Goal: Browse casually

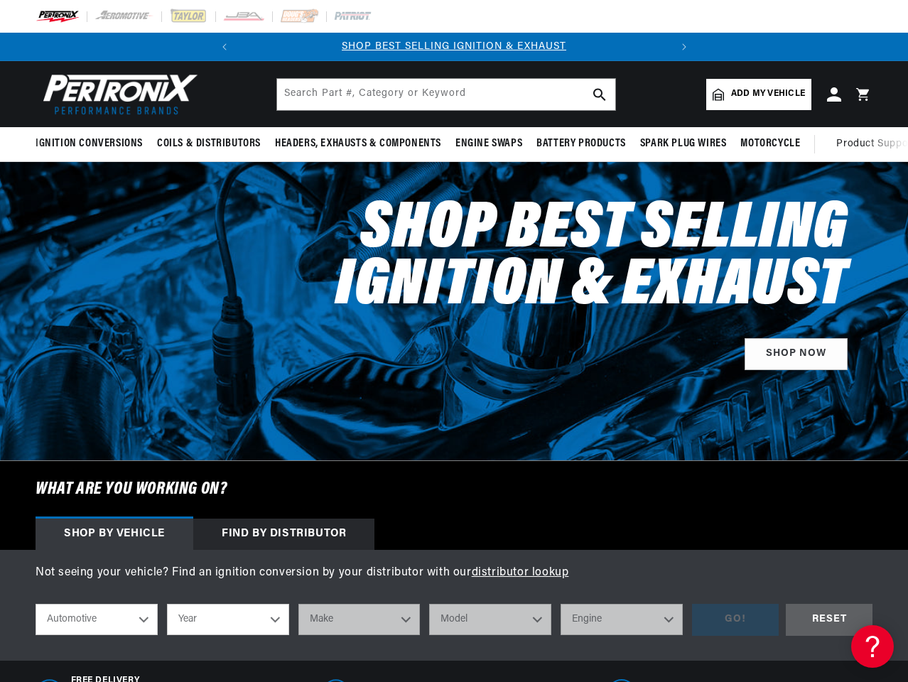
scroll to position [0, 430]
click at [454, 341] on div "Shop Best Selling Ignition & Exhaust SHOP NOW" at bounding box center [556, 280] width 632 height 236
click at [224, 47] on icon "Translation missing: en.sections.announcements.previous_announcement" at bounding box center [224, 46] width 4 height 7
click at [720, 47] on slideshow-component "SHOP BEST SELLING IGNITION & EXHAUST FREE SHIPPING ON ORDERS OVER $109" at bounding box center [454, 47] width 908 height 28
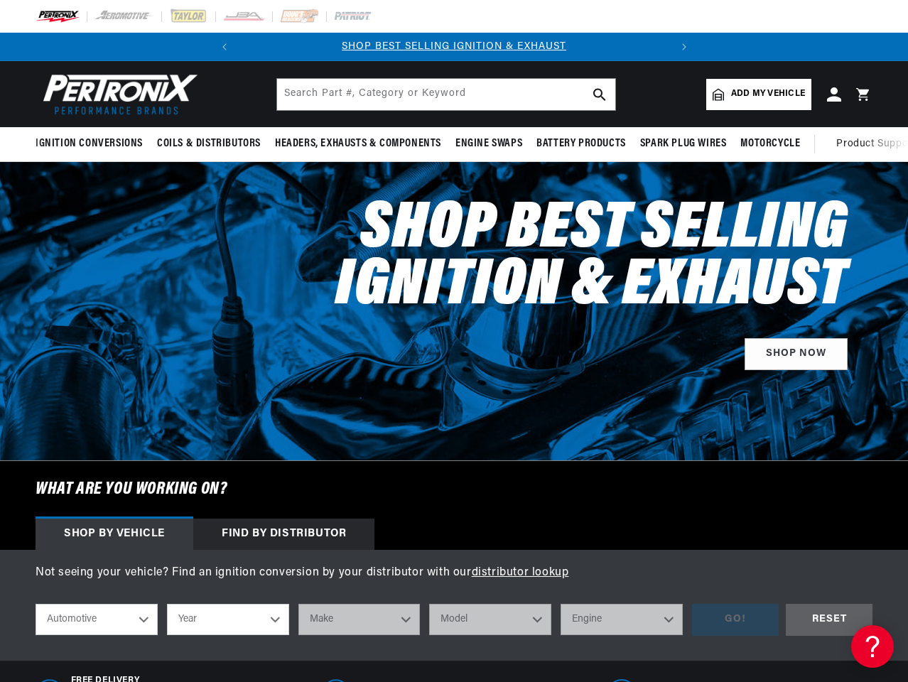
click at [683, 47] on icon "Translation missing: en.sections.announcements.next_announcement" at bounding box center [684, 46] width 4 height 7
